Goal: Transaction & Acquisition: Purchase product/service

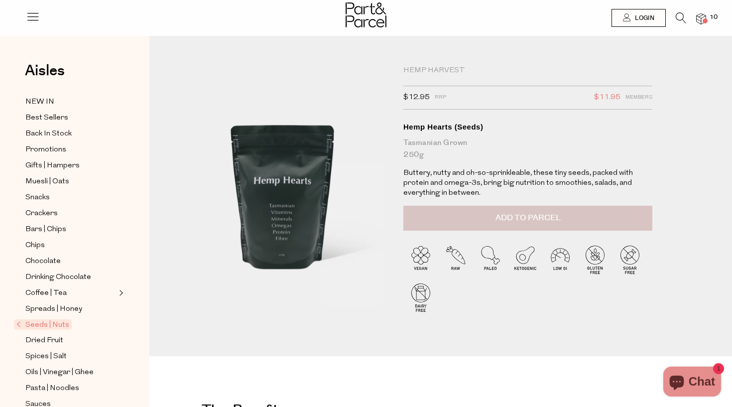
click at [515, 213] on span "Add to Parcel" at bounding box center [527, 217] width 65 height 11
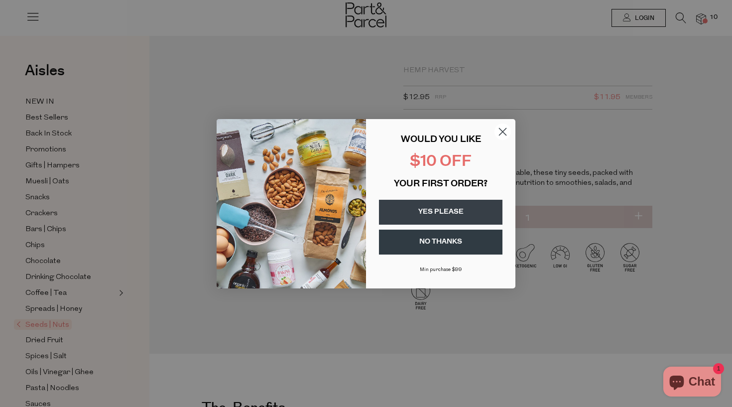
click at [506, 131] on circle "Close dialog" at bounding box center [502, 131] width 16 height 16
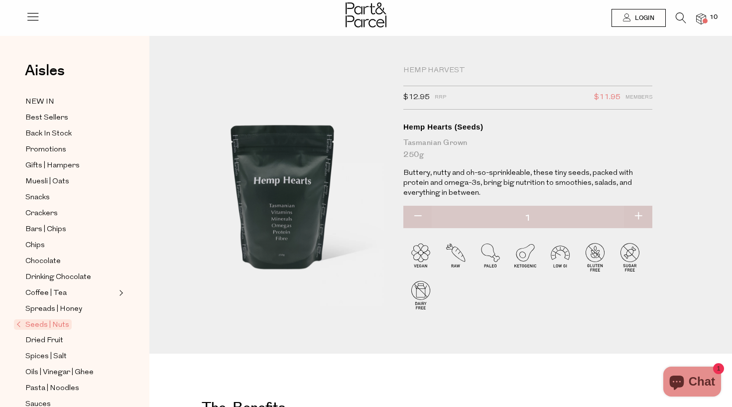
click at [638, 213] on button "button" at bounding box center [638, 217] width 28 height 22
type input "2"
click at [640, 215] on button "button" at bounding box center [638, 217] width 28 height 22
type input "3"
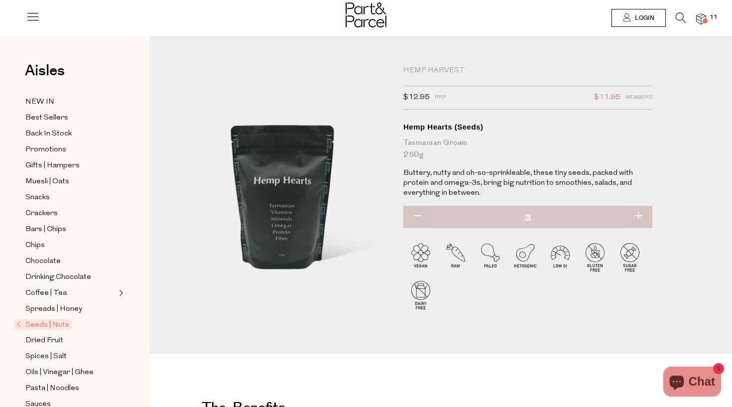
type input "3"
click at [640, 215] on button "button" at bounding box center [638, 217] width 28 height 22
type input "4"
click at [706, 15] on div at bounding box center [366, 16] width 732 height 32
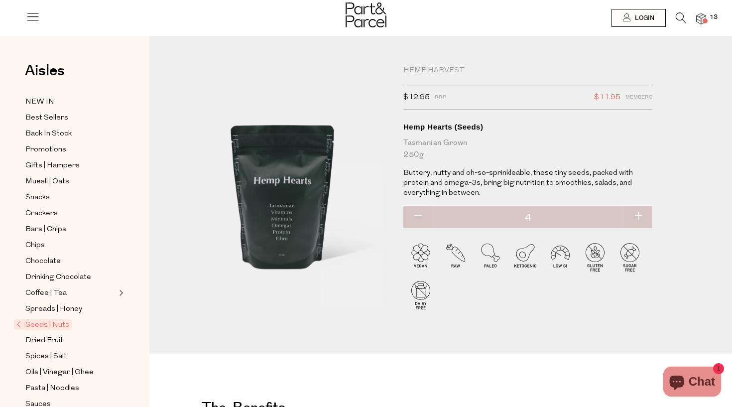
click at [699, 15] on img at bounding box center [701, 18] width 10 height 11
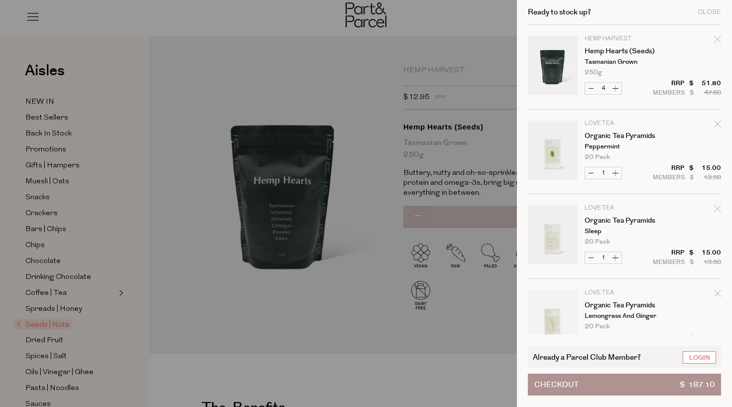
click at [717, 124] on icon "Remove Organic Tea Pyramids" at bounding box center [717, 123] width 7 height 7
type input "Add Membership"
click at [714, 124] on icon "Remove Organic Tea Pyramids" at bounding box center [717, 123] width 7 height 7
type input "Add Membership"
click at [714, 124] on icon "Remove Organic Tea Pyramids" at bounding box center [717, 123] width 7 height 7
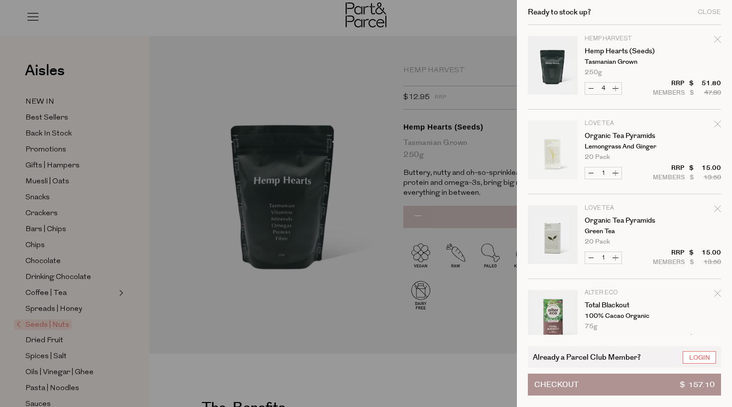
type input "Add Membership"
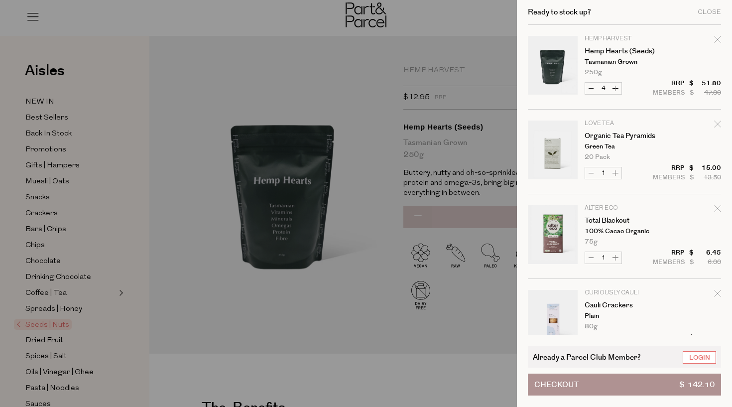
click at [714, 124] on icon "Remove Organic Tea Pyramids" at bounding box center [717, 123] width 7 height 7
type input "Add Membership"
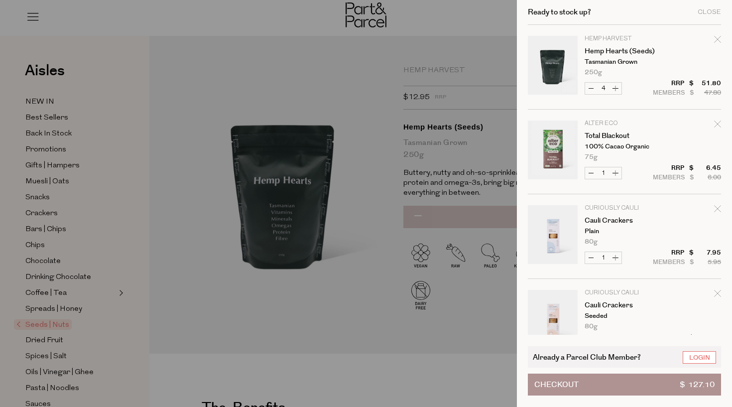
click at [714, 124] on icon "Remove Total Blackout" at bounding box center [717, 123] width 7 height 7
type input "Add Membership"
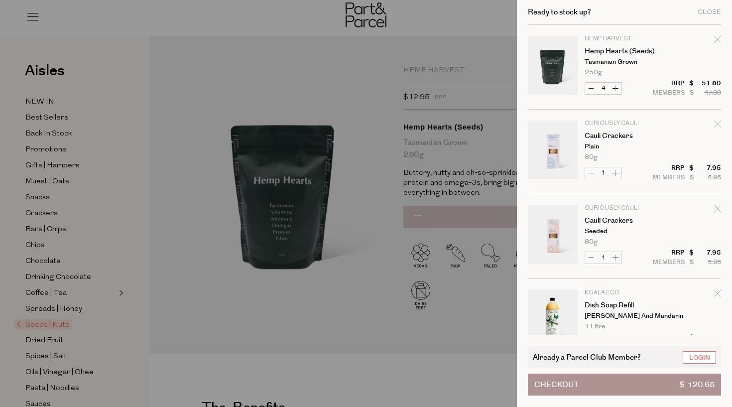
click at [714, 124] on icon "Remove Cauli Crackers" at bounding box center [717, 123] width 7 height 7
type input "Add Membership"
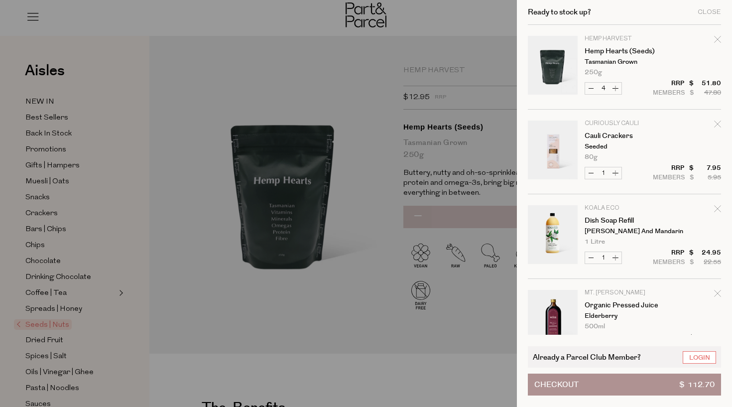
click at [714, 124] on icon "Remove Cauli Crackers" at bounding box center [717, 123] width 7 height 7
type input "Add Membership"
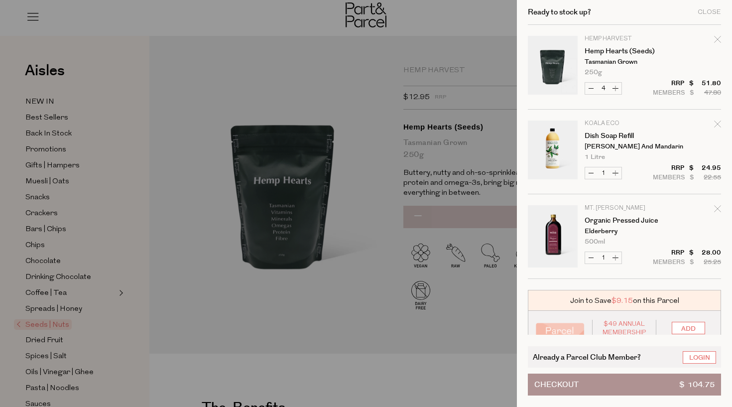
click at [714, 124] on icon "Remove Dish Soap Refill" at bounding box center [717, 123] width 7 height 7
type input "Add Membership"
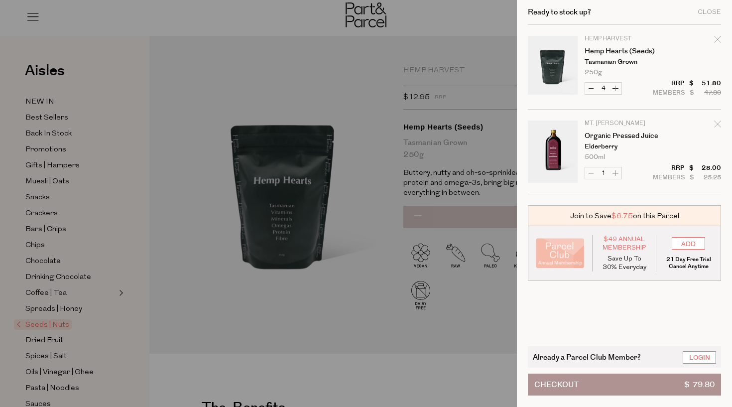
click at [713, 124] on td "Mt. [PERSON_NAME] Organic Pressed Juice Elderberry 500ml 2 Per Order Max" at bounding box center [652, 140] width 136 height 40
click at [718, 124] on icon "Remove Organic Pressed Juice" at bounding box center [717, 123] width 6 height 6
type input "Add Membership"
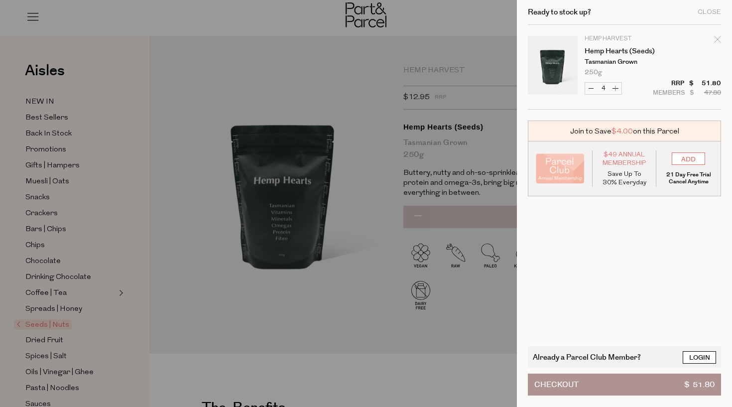
click at [706, 353] on link "Login" at bounding box center [699, 357] width 33 height 12
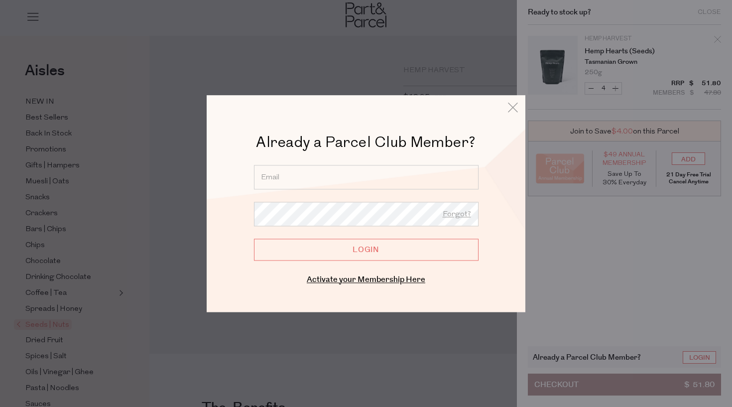
type input "[EMAIL_ADDRESS][DOMAIN_NAME]"
click at [366, 249] on input "Login" at bounding box center [366, 249] width 225 height 22
